Goal: Task Accomplishment & Management: Use online tool/utility

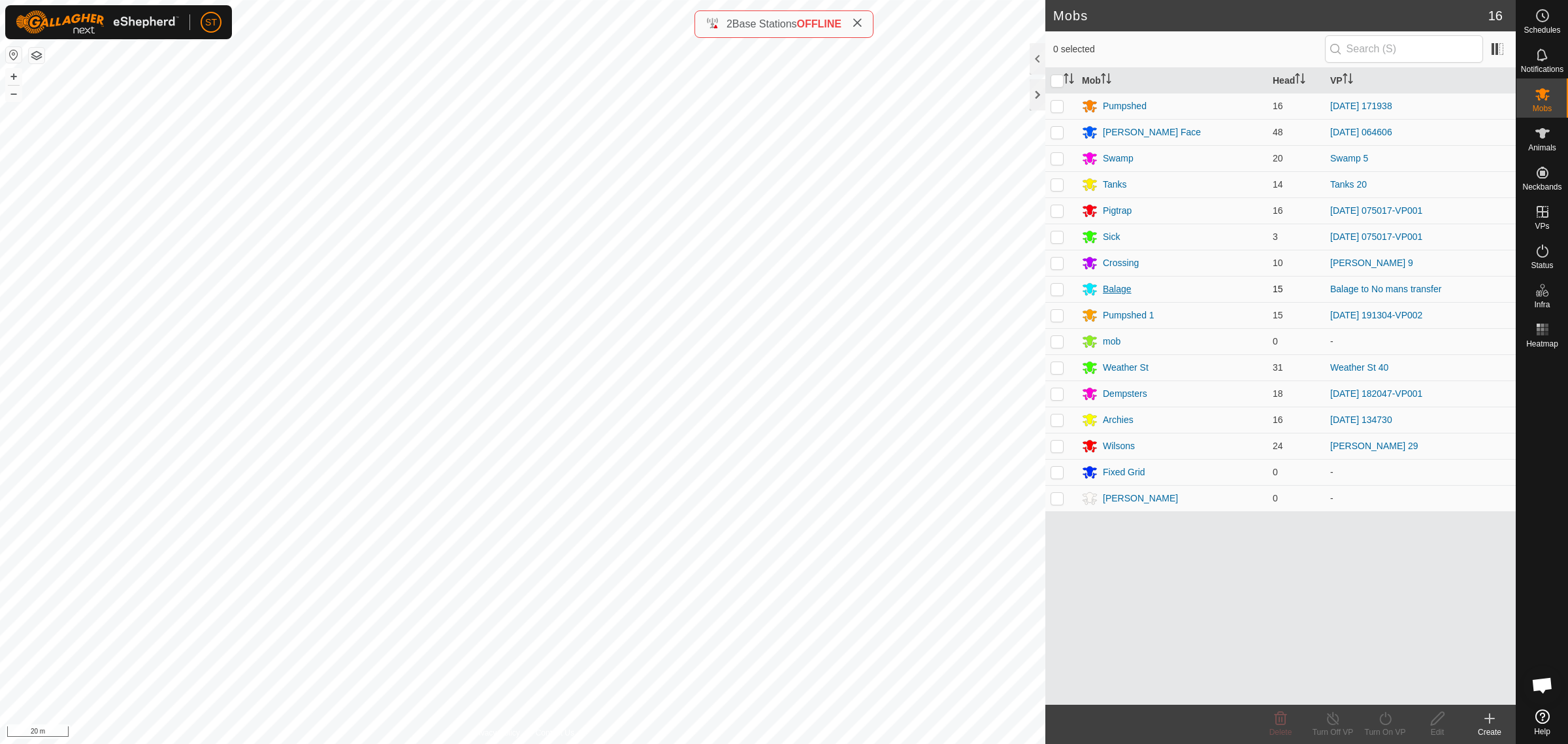
click at [1119, 287] on div "Balage" at bounding box center [1116, 289] width 28 height 14
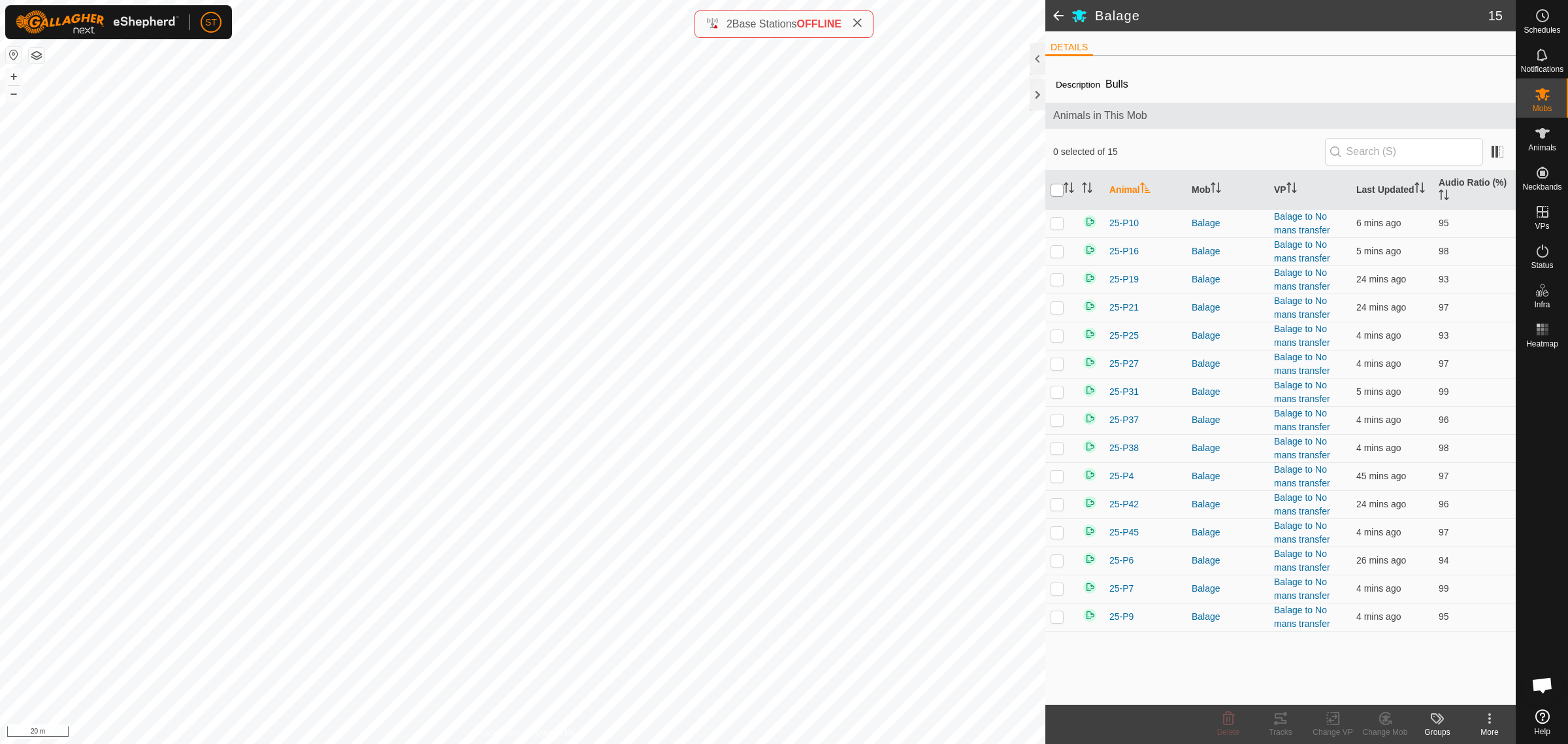
click at [1052, 190] on input "checkbox" at bounding box center [1057, 190] width 13 height 13
checkbox input "true"
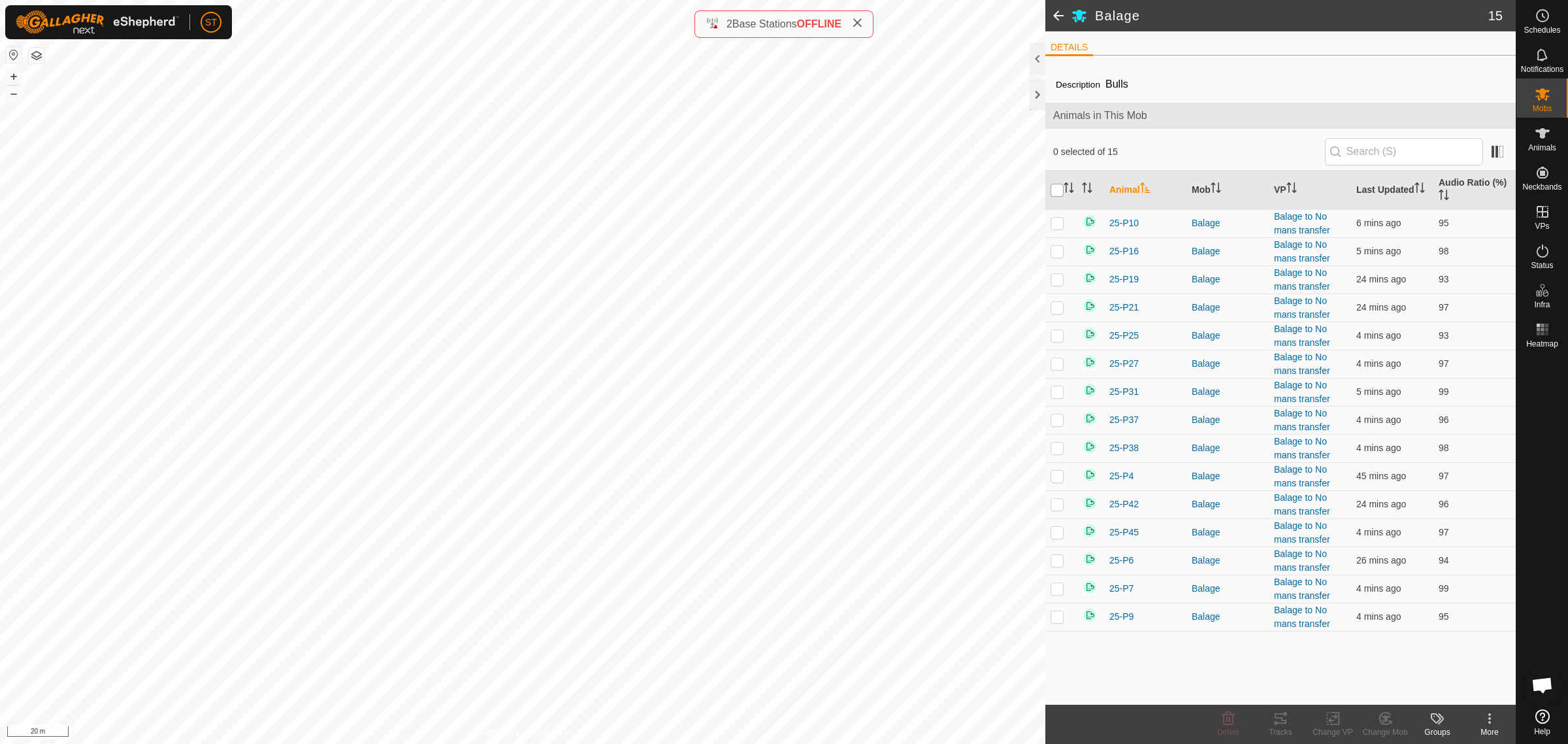
checkbox input "true"
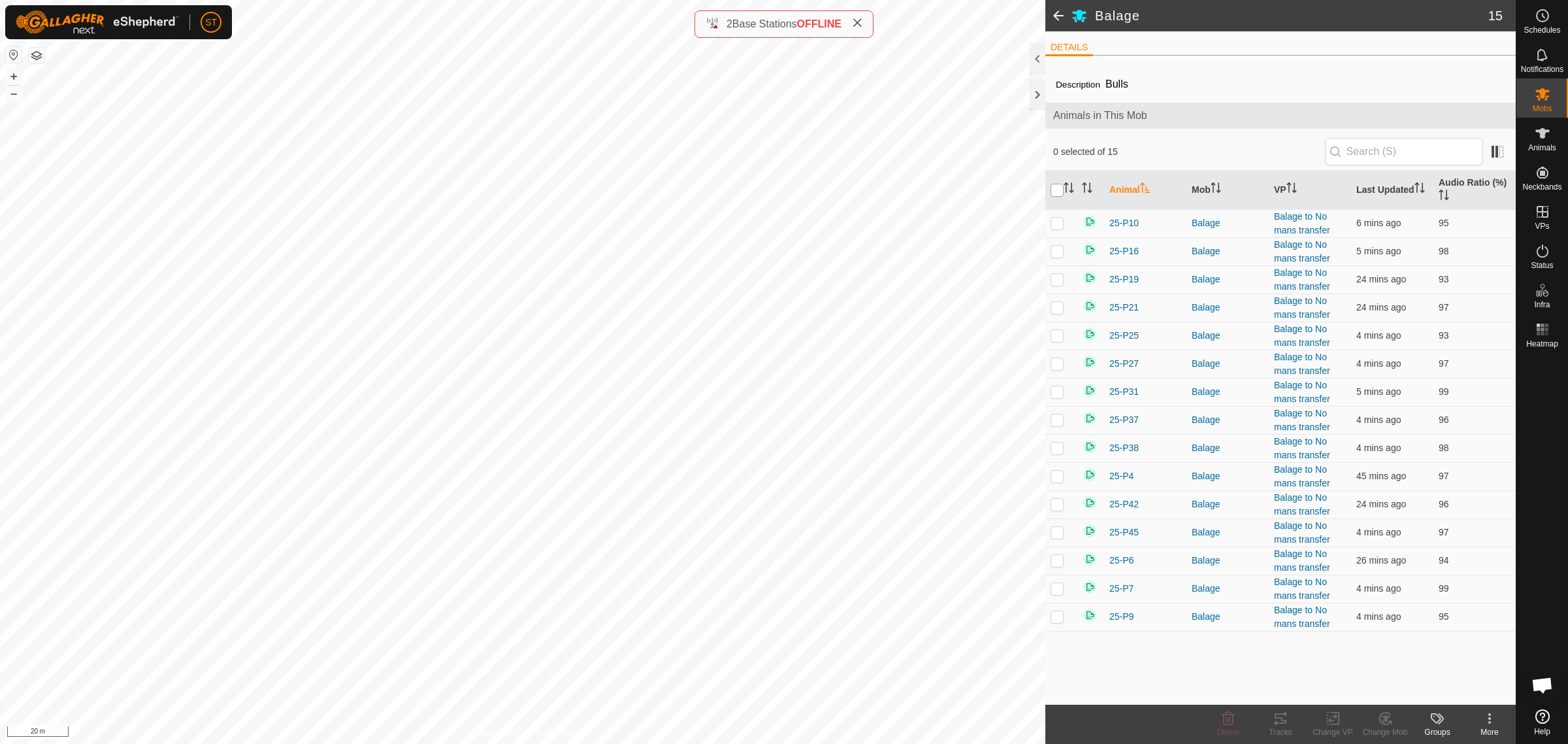
checkbox input "true"
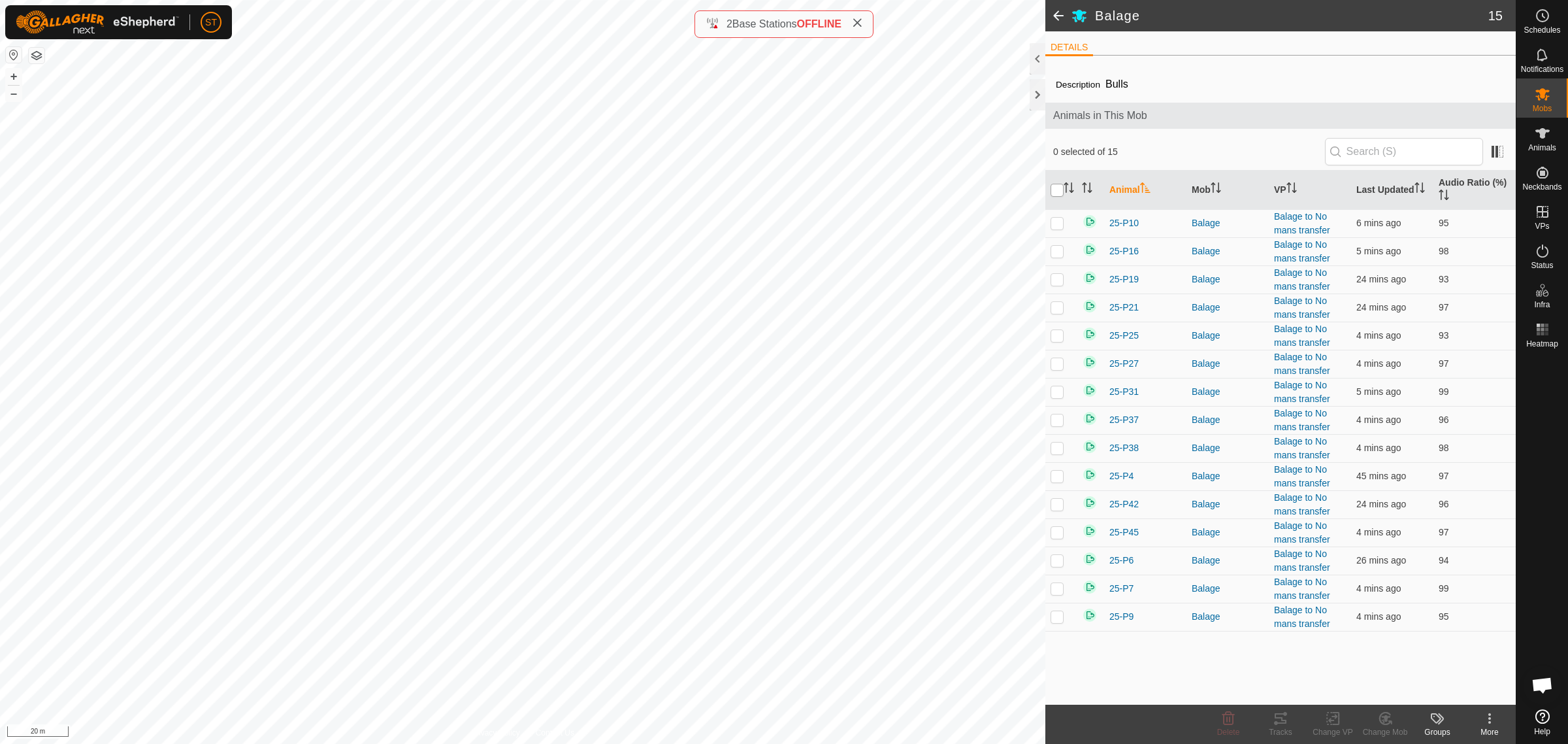
checkbox input "true"
click at [1333, 717] on icon at bounding box center [1332, 718] width 9 height 8
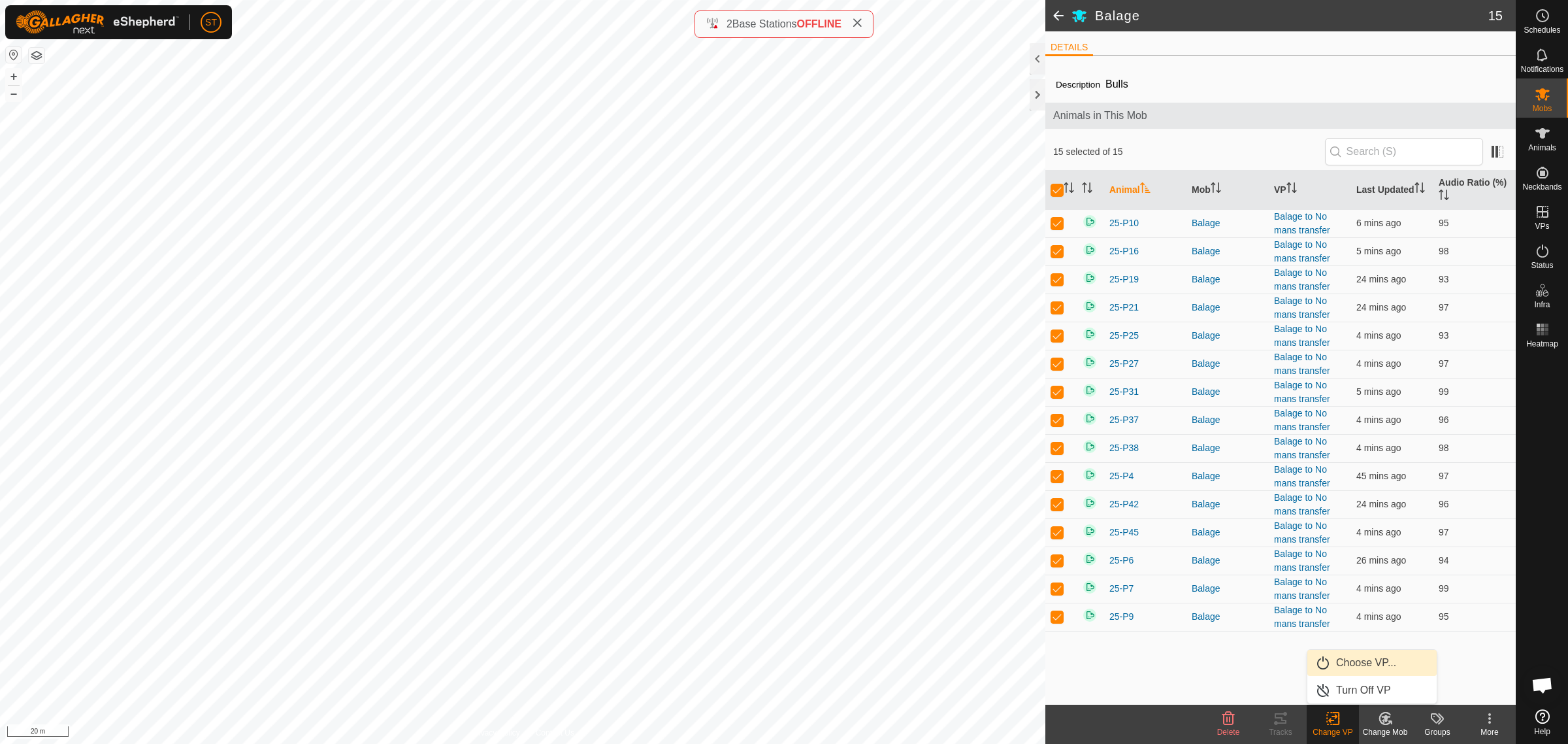
click at [1367, 660] on link "Choose VP..." at bounding box center [1371, 663] width 129 height 26
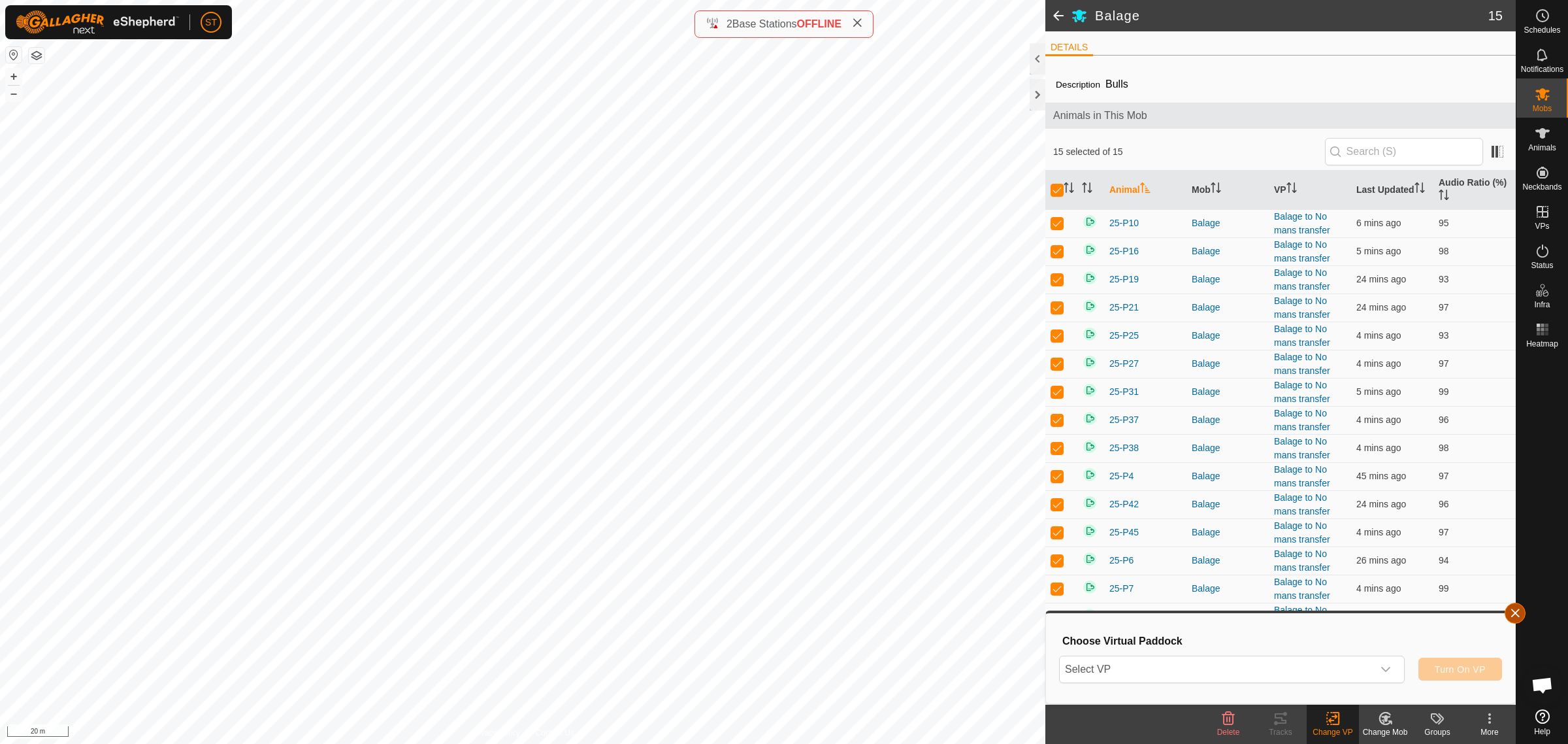
click at [1517, 615] on button "button" at bounding box center [1515, 613] width 21 height 21
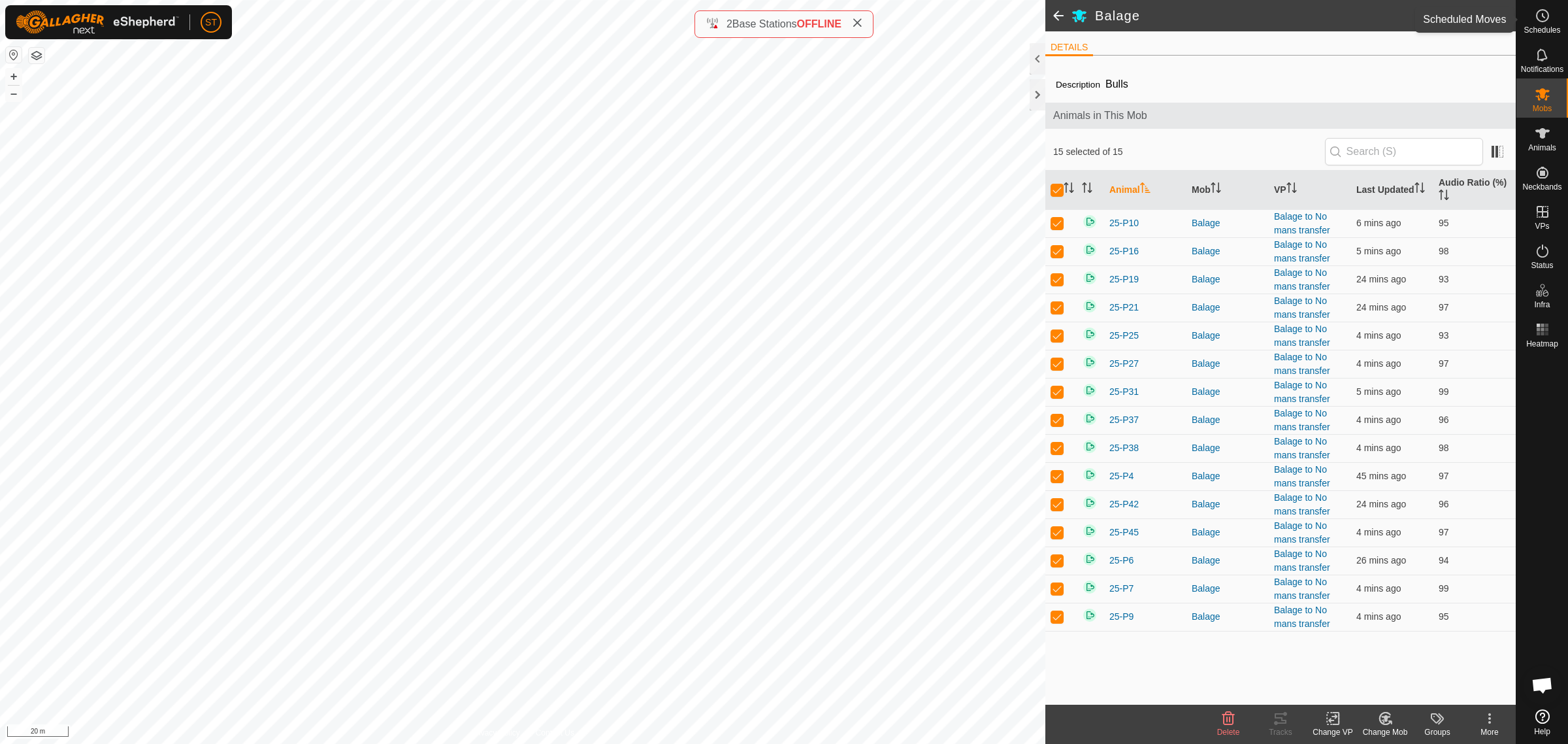
click at [1544, 21] on circle at bounding box center [1542, 15] width 11 height 11
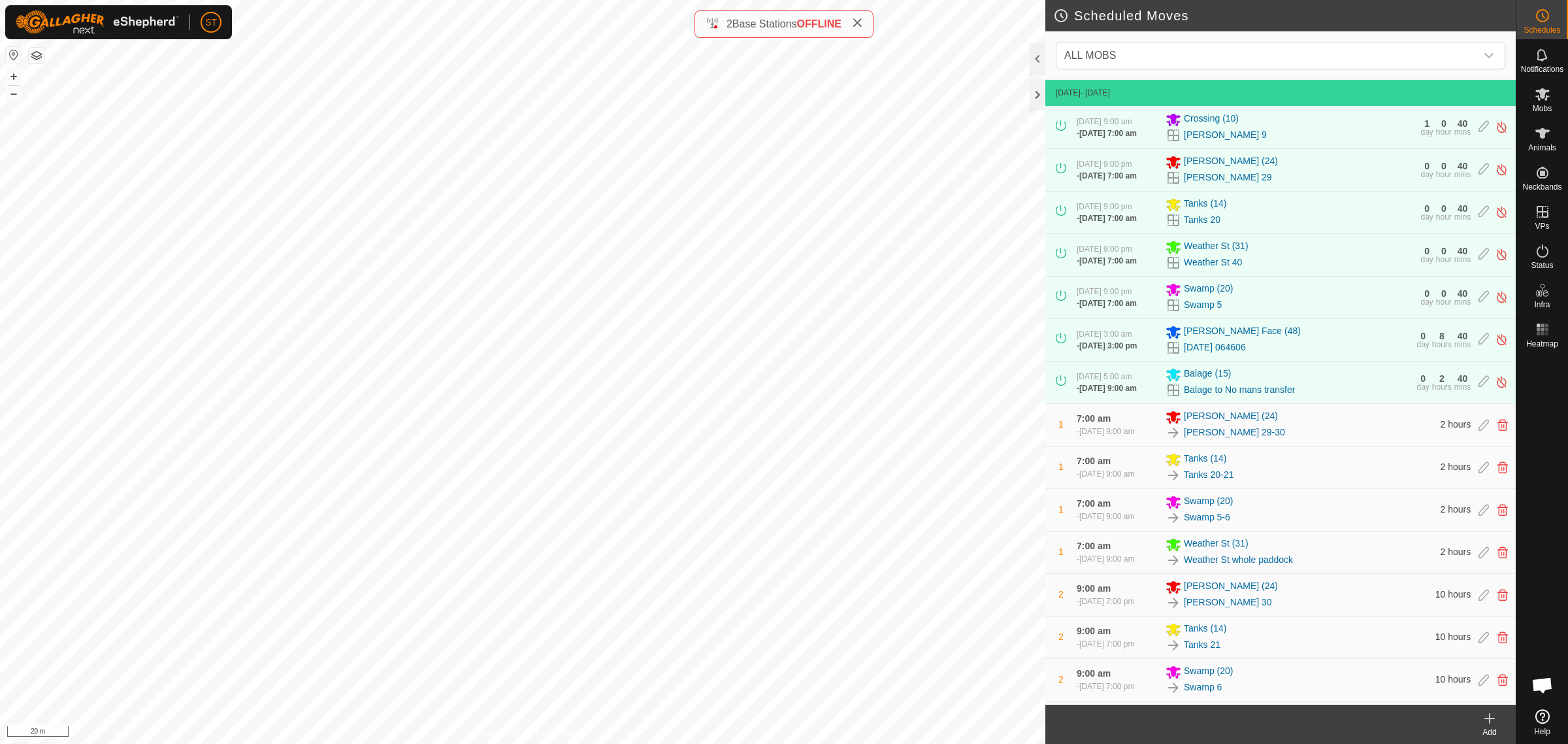
click at [1483, 727] on div "Add" at bounding box center [1489, 732] width 52 height 11
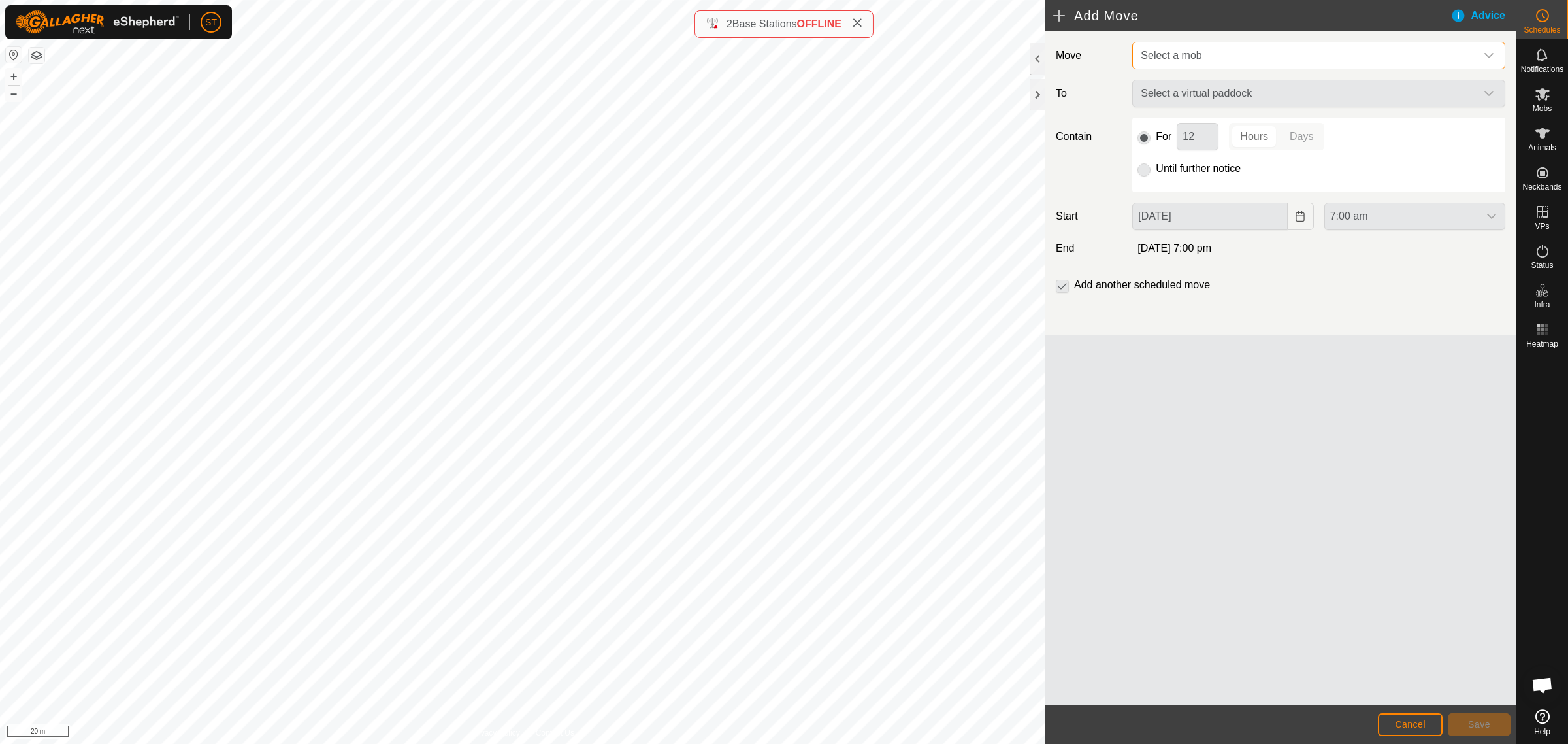
click at [1171, 53] on span "Select a mob" at bounding box center [1171, 55] width 61 height 11
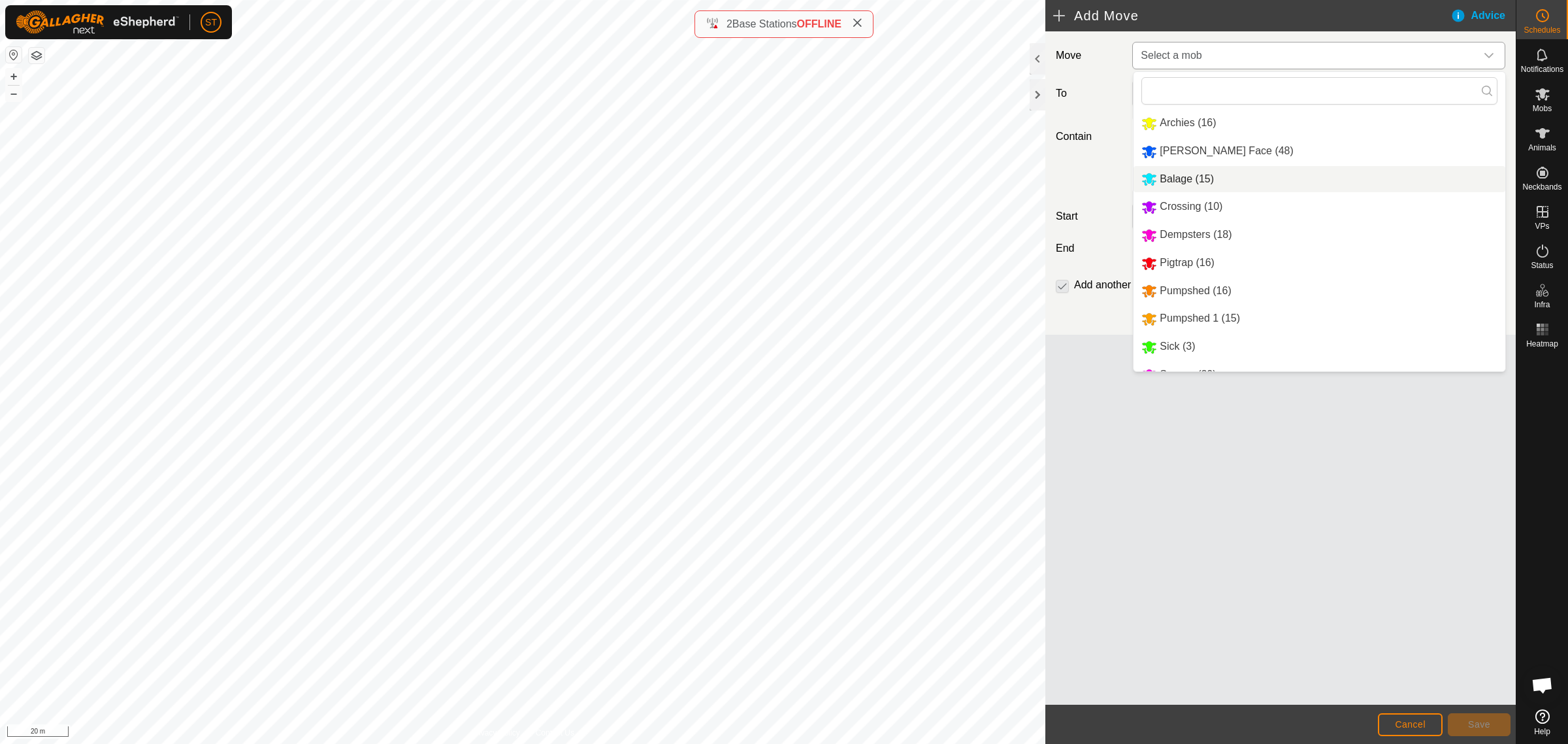
click at [1184, 177] on li "Balage (15)" at bounding box center [1319, 179] width 372 height 27
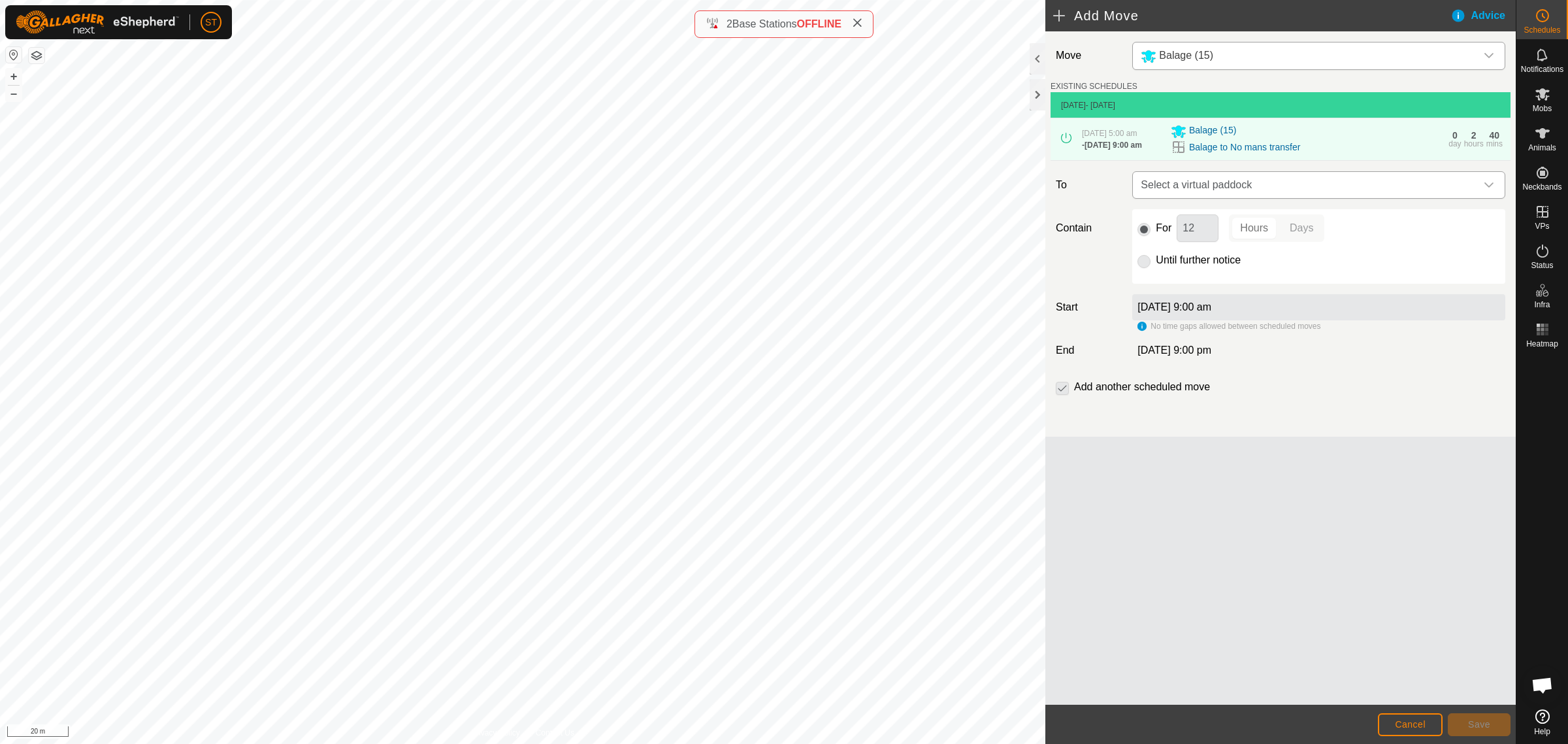
click at [1487, 185] on icon "dropdown trigger" at bounding box center [1488, 185] width 11 height 11
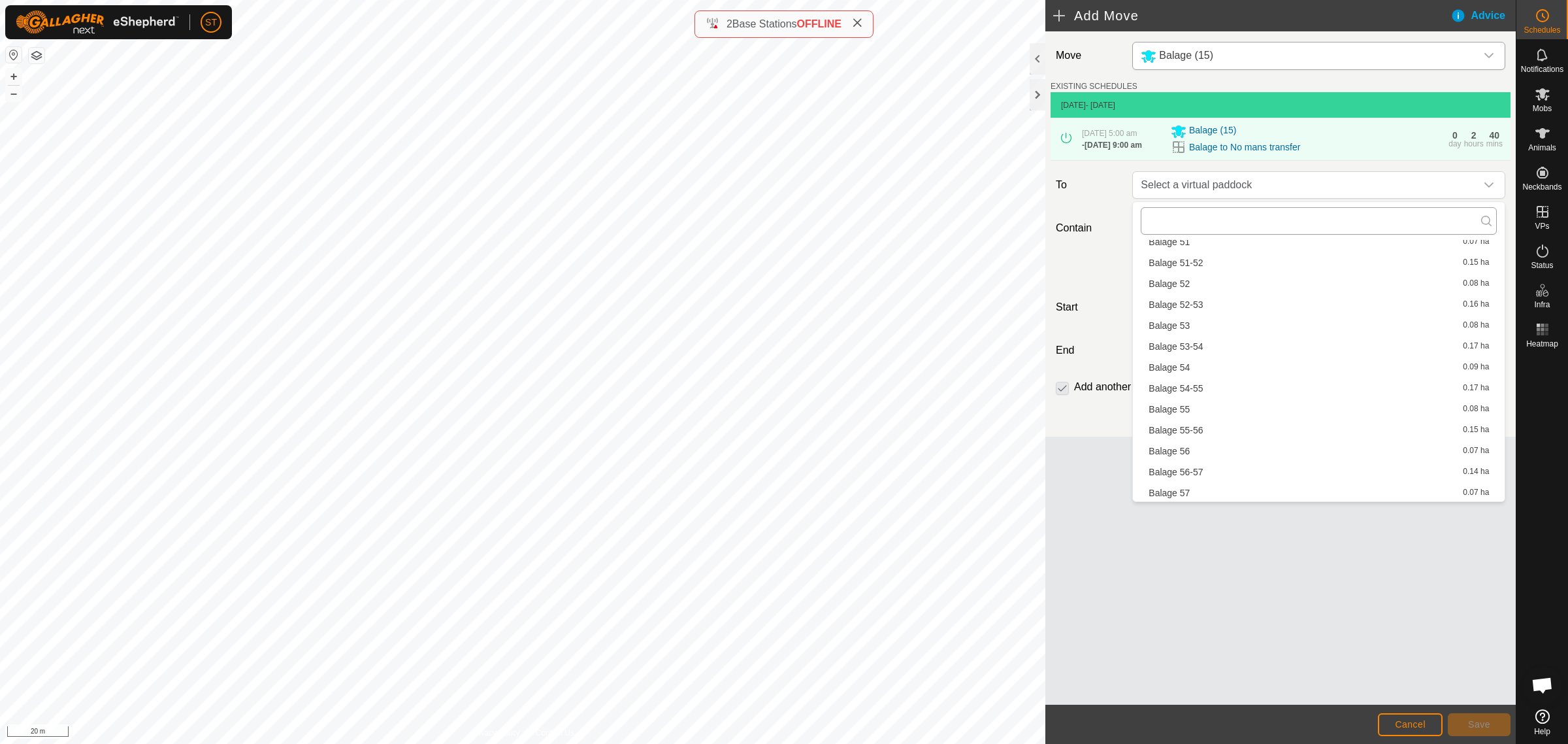
scroll to position [1451, 0]
click at [1494, 182] on div "dropdown trigger" at bounding box center [1488, 185] width 26 height 26
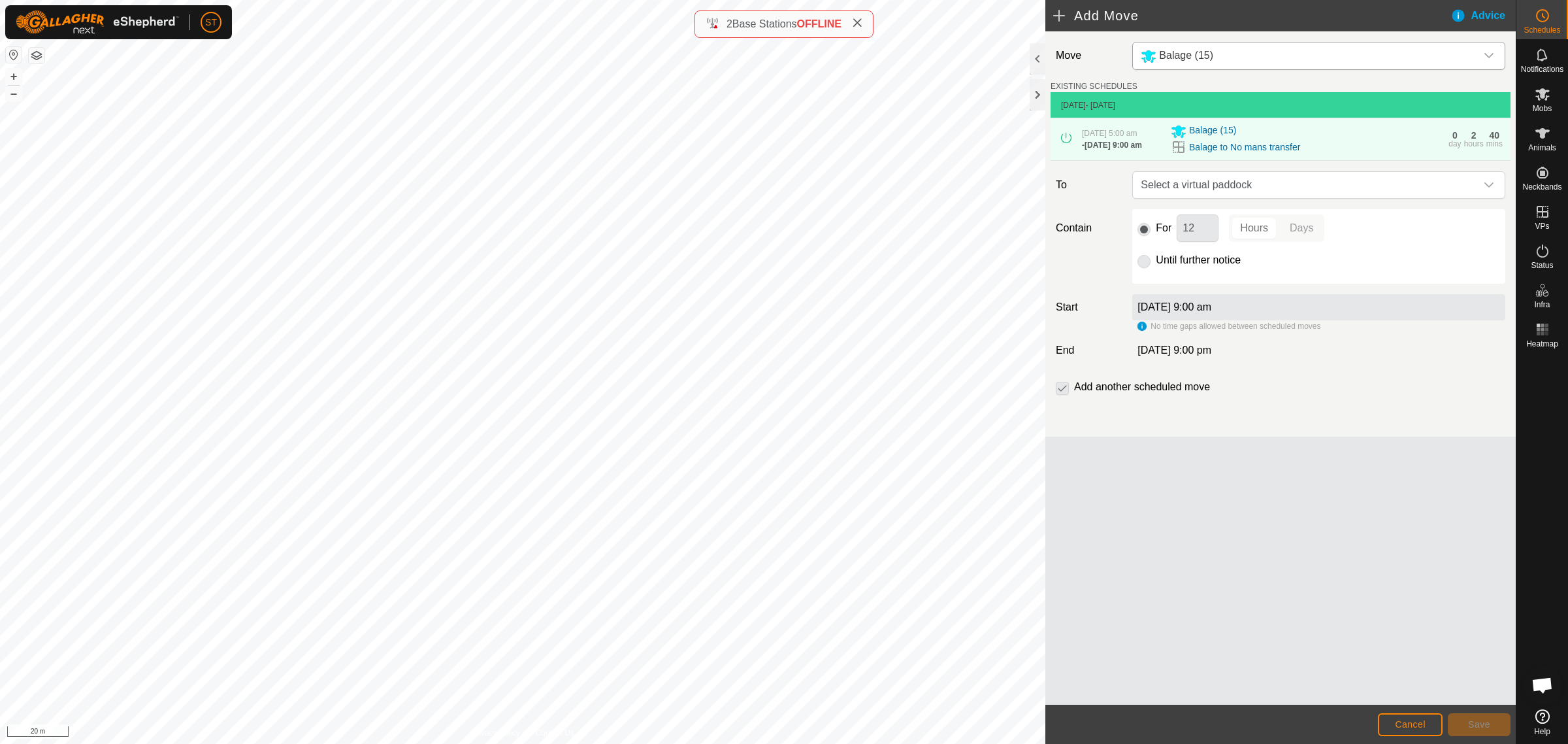
click at [1221, 501] on div "Move Balage (15) EXISTING SCHEDULES [DATE] - [DATE] [DATE] 5:00 am - [DATE] 9:0…" at bounding box center [1280, 368] width 470 height 673
click at [1409, 723] on span "Cancel" at bounding box center [1410, 724] width 31 height 11
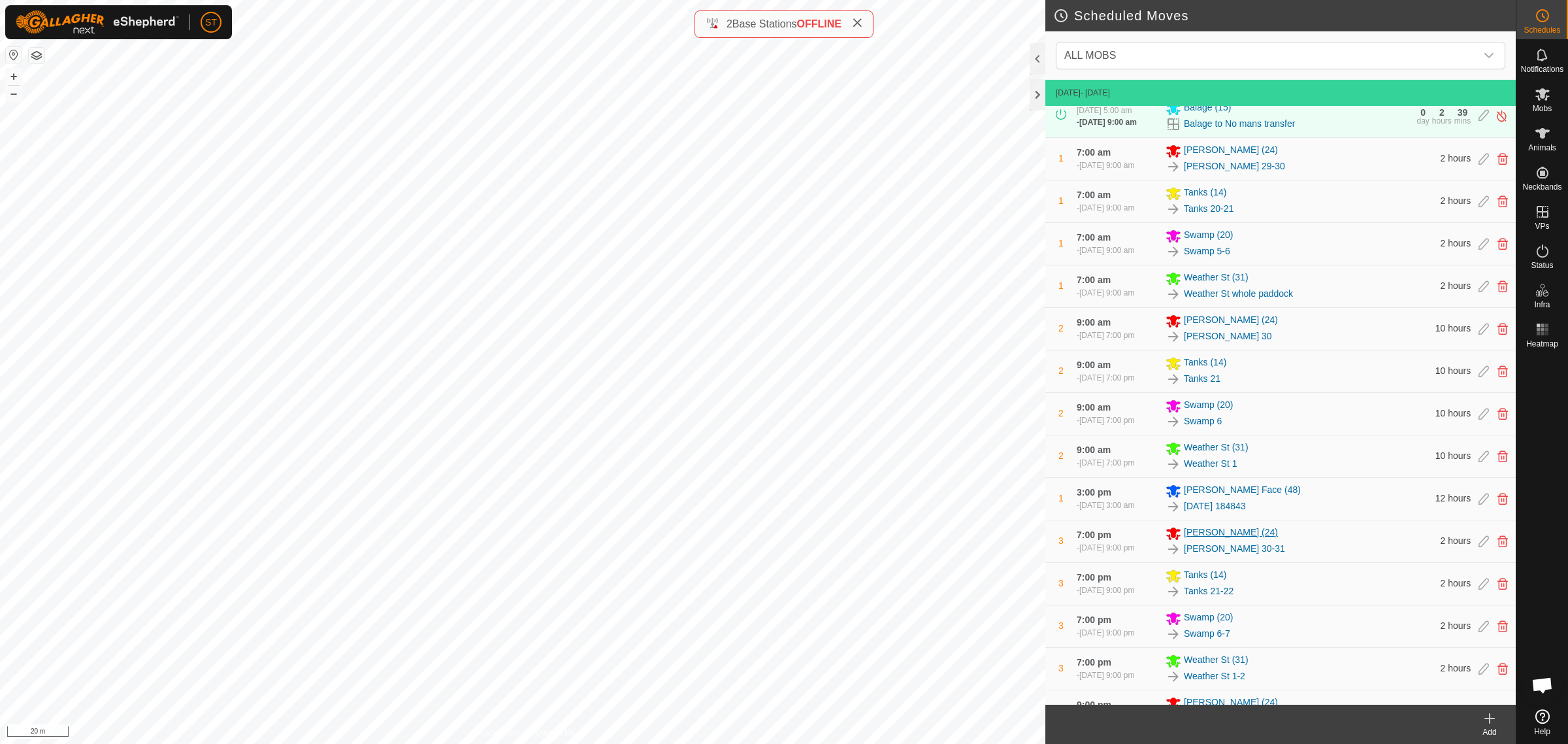
scroll to position [326, 0]
